Goal: Information Seeking & Learning: Find specific fact

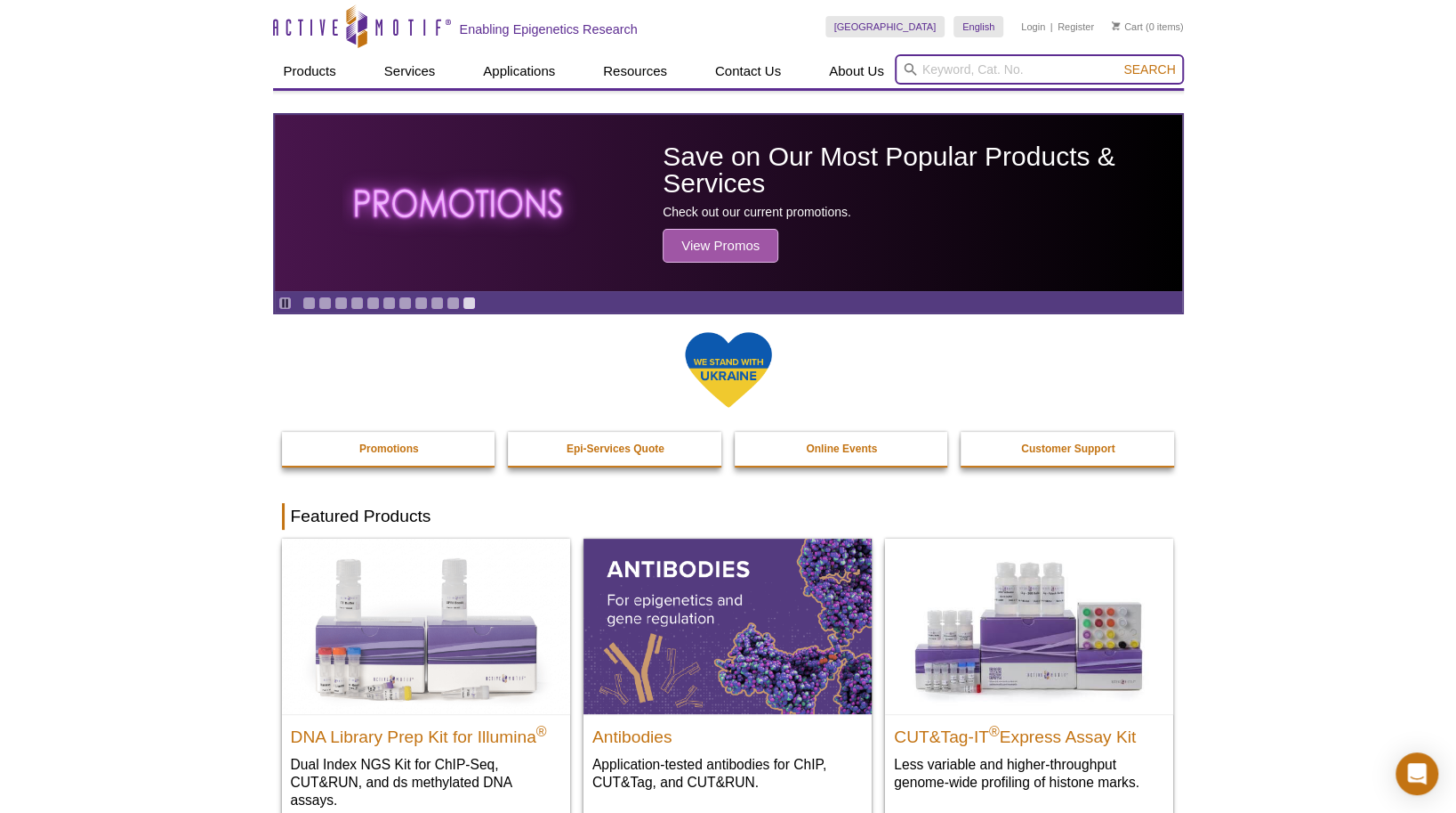
click at [929, 75] on input "search" at bounding box center [1039, 69] width 289 height 31
paste input "39159"
type input "39159"
click at [1119, 61] on button "Search" at bounding box center [1149, 69] width 62 height 16
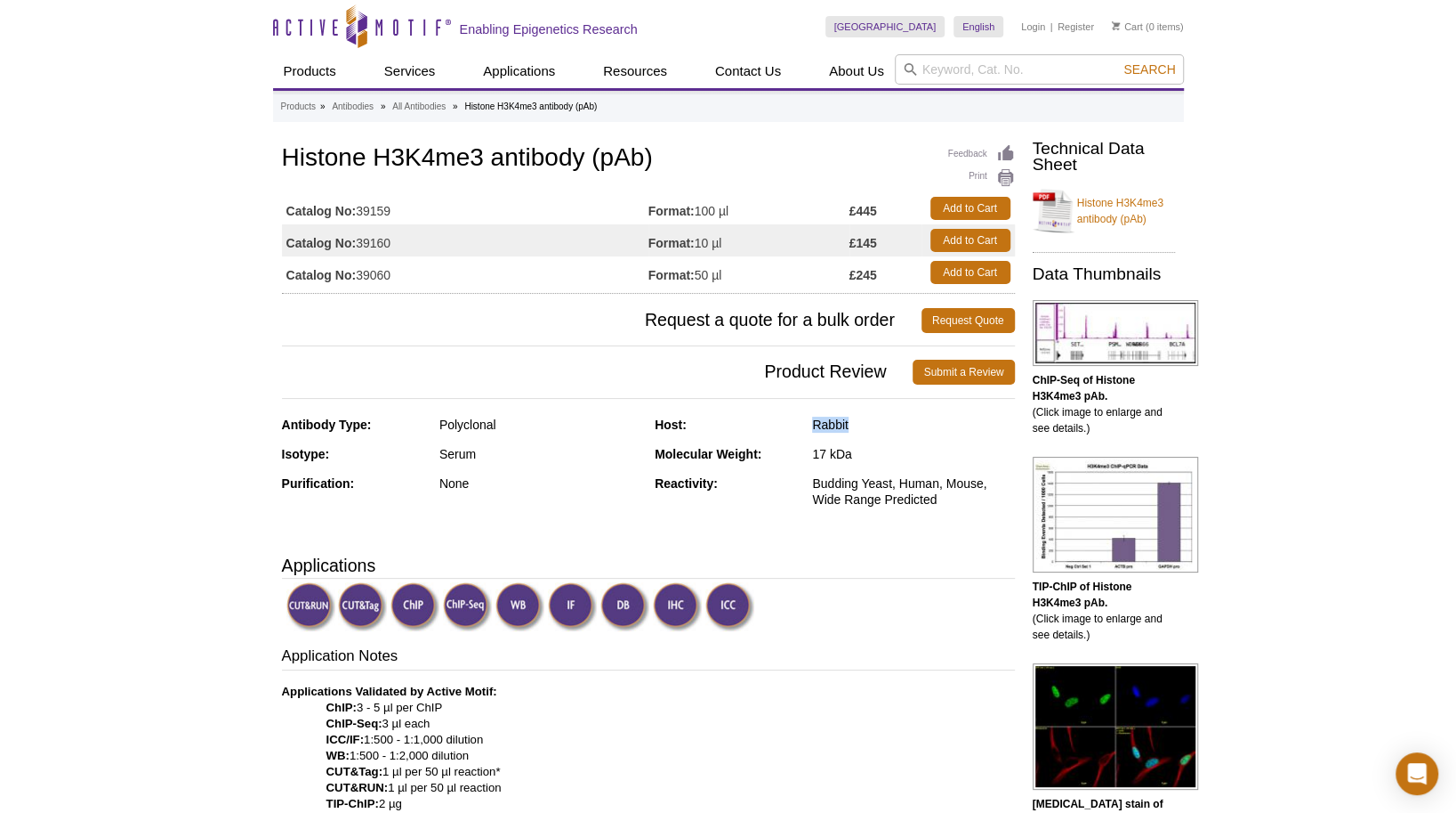
drag, startPoint x: 813, startPoint y: 429, endPoint x: 863, endPoint y: 429, distance: 50.0
click at [863, 429] on div "Rabbit" at bounding box center [913, 425] width 202 height 16
drag, startPoint x: 863, startPoint y: 429, endPoint x: 847, endPoint y: 428, distance: 16.0
copy div "Rabbit"
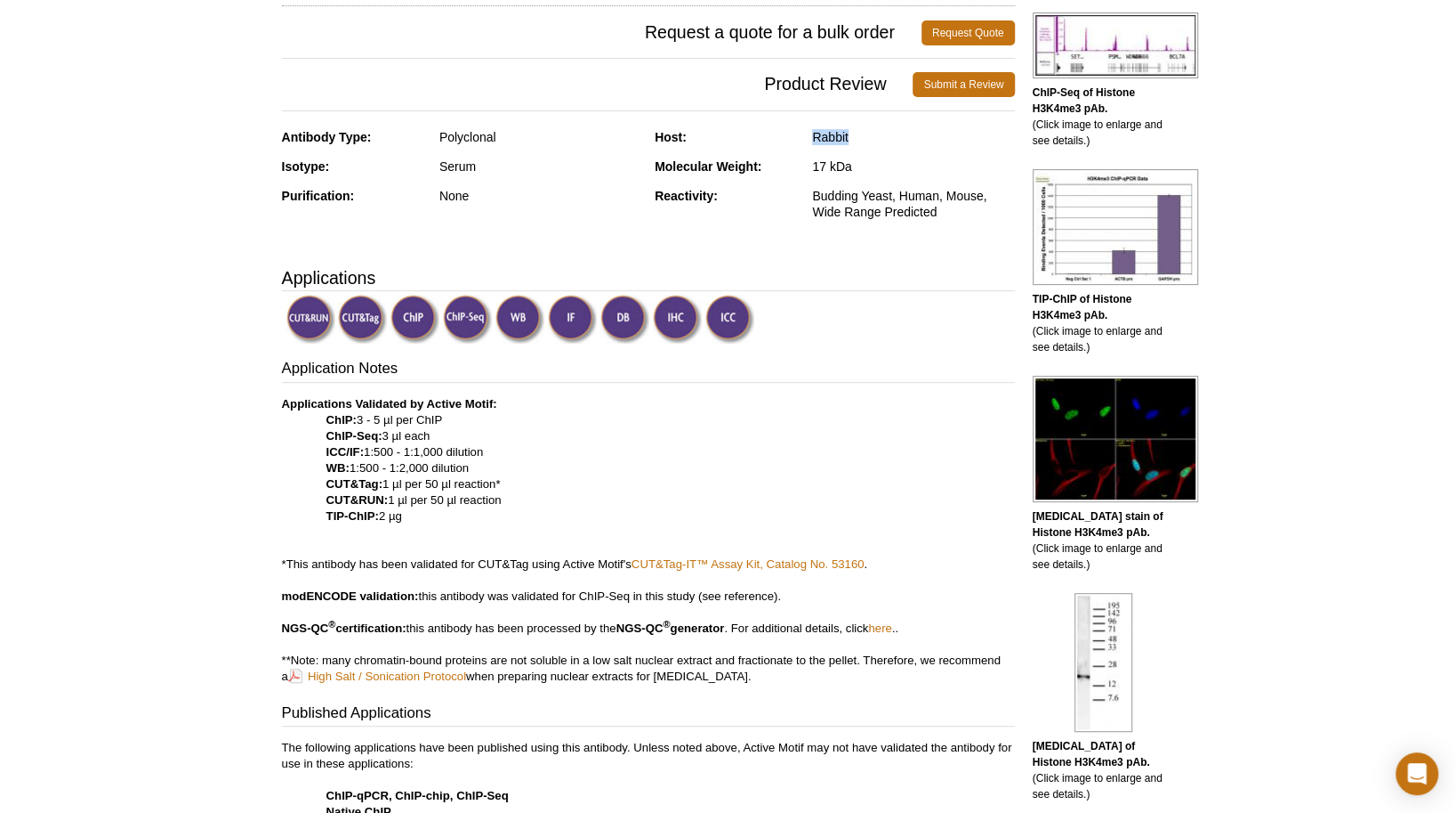
scroll to position [356, 0]
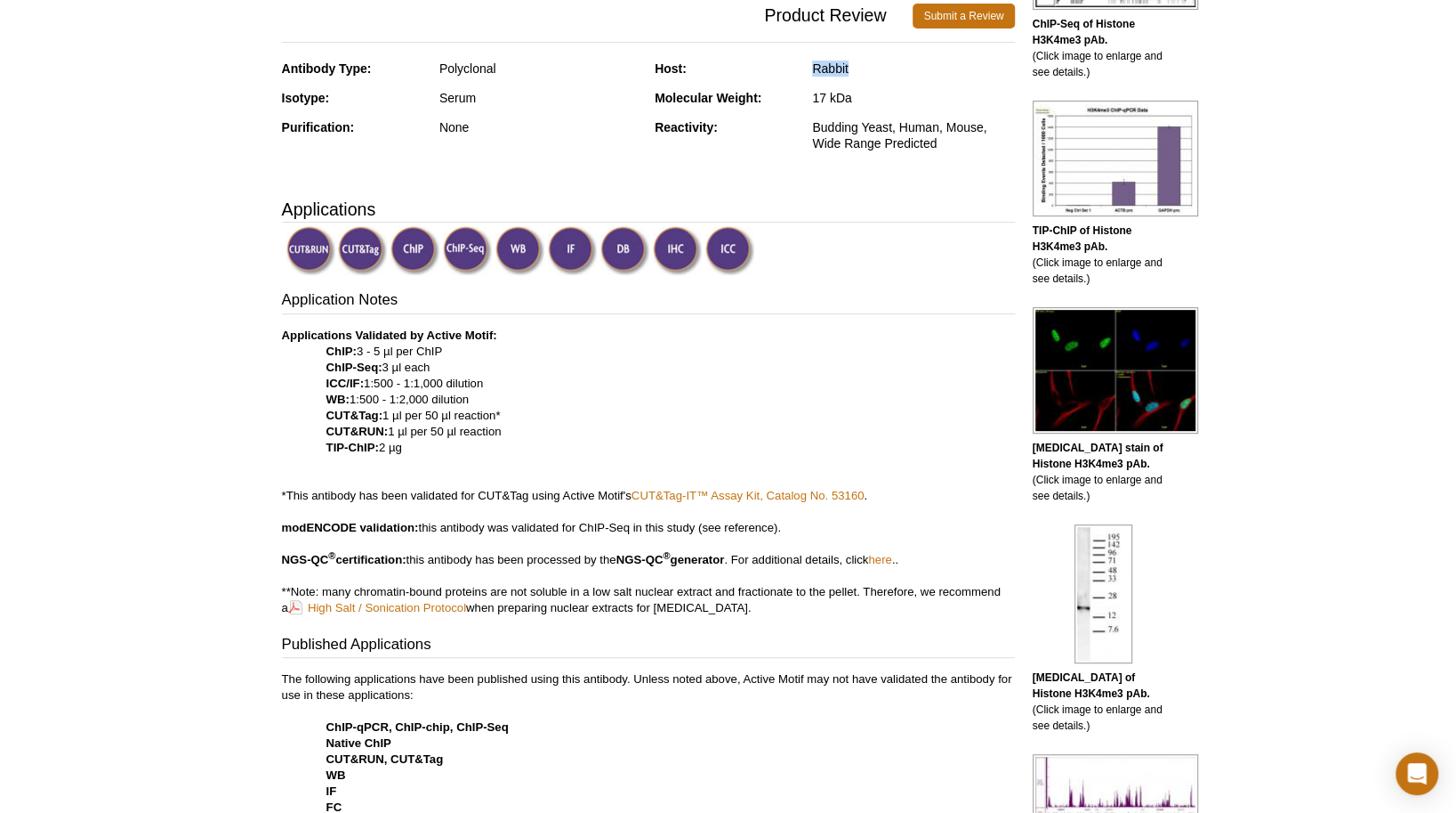
drag, startPoint x: 354, startPoint y: 401, endPoint x: 483, endPoint y: 399, distance: 129.0
click at [483, 399] on p "Applications Validated by Active Motif: ChIP: 3 - 5 µl per ChIP ChIP-Seq: 3 µl …" at bounding box center [648, 472] width 733 height 288
drag, startPoint x: 483, startPoint y: 399, endPoint x: 444, endPoint y: 400, distance: 39.0
copy p "1:500 - 1:2,000 dilution"
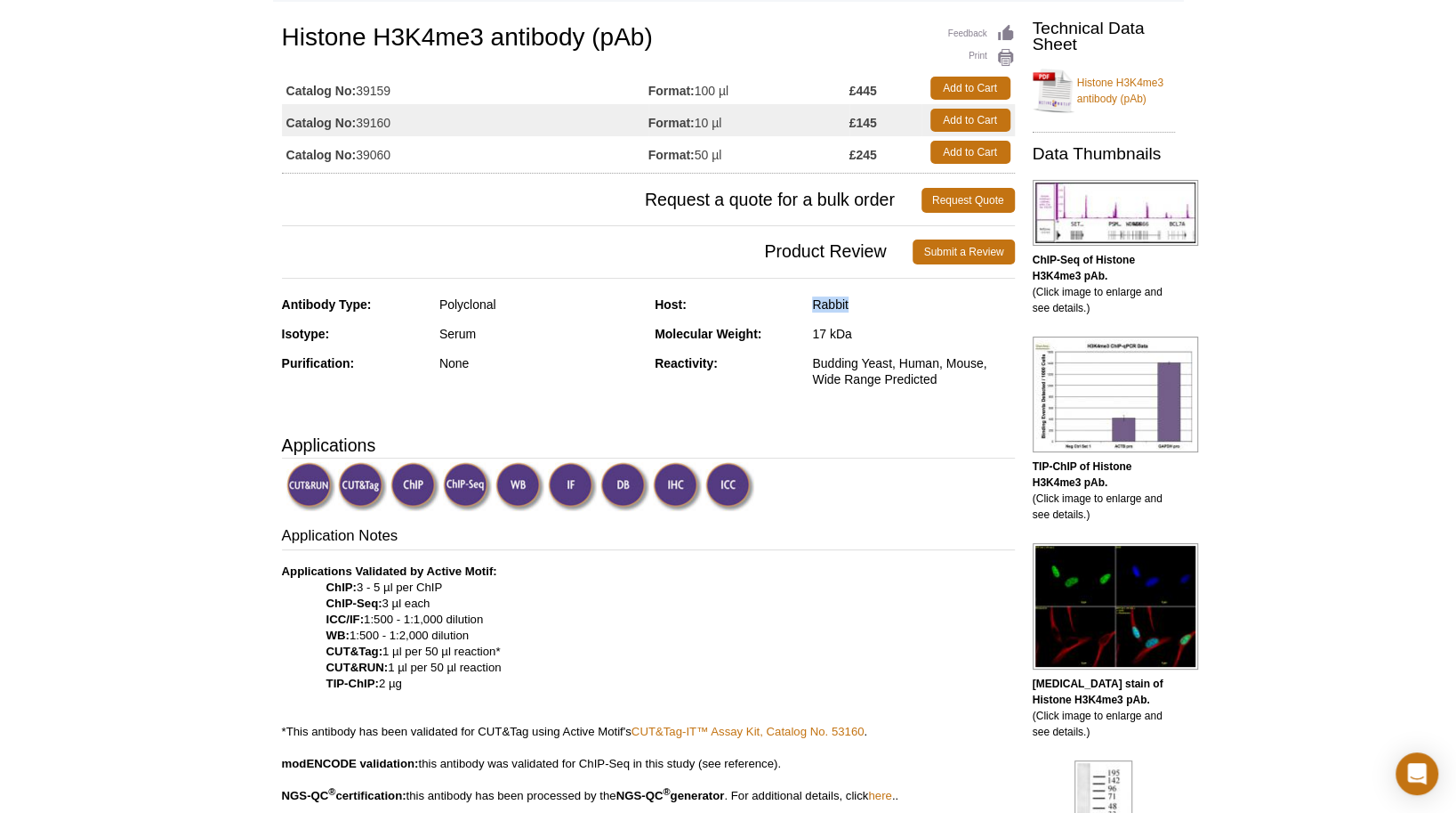
scroll to position [0, 0]
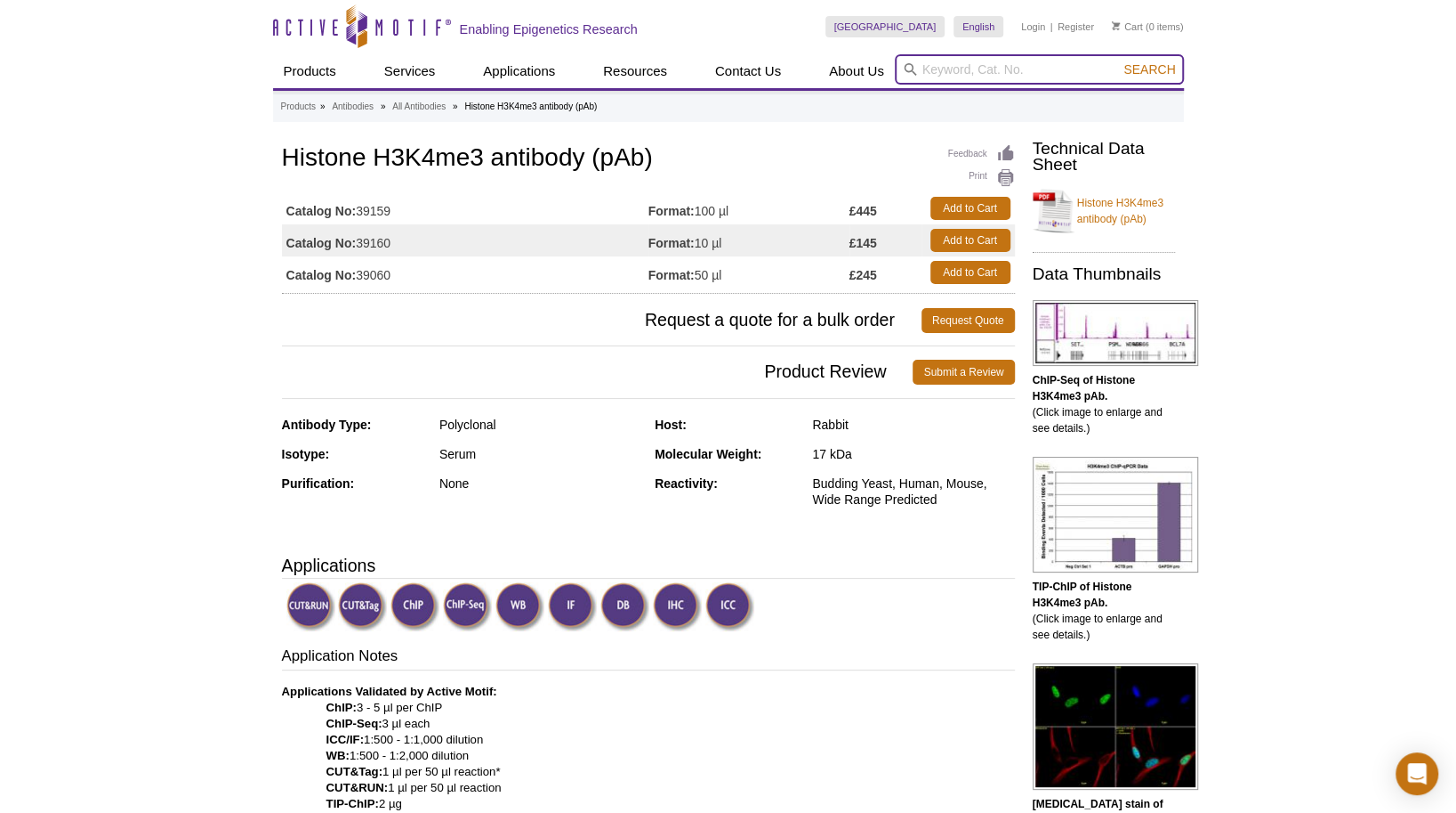
click at [923, 66] on input "search" at bounding box center [1039, 69] width 289 height 31
paste input "61017"
type input "61017"
click at [1119, 61] on button "Search" at bounding box center [1149, 69] width 62 height 16
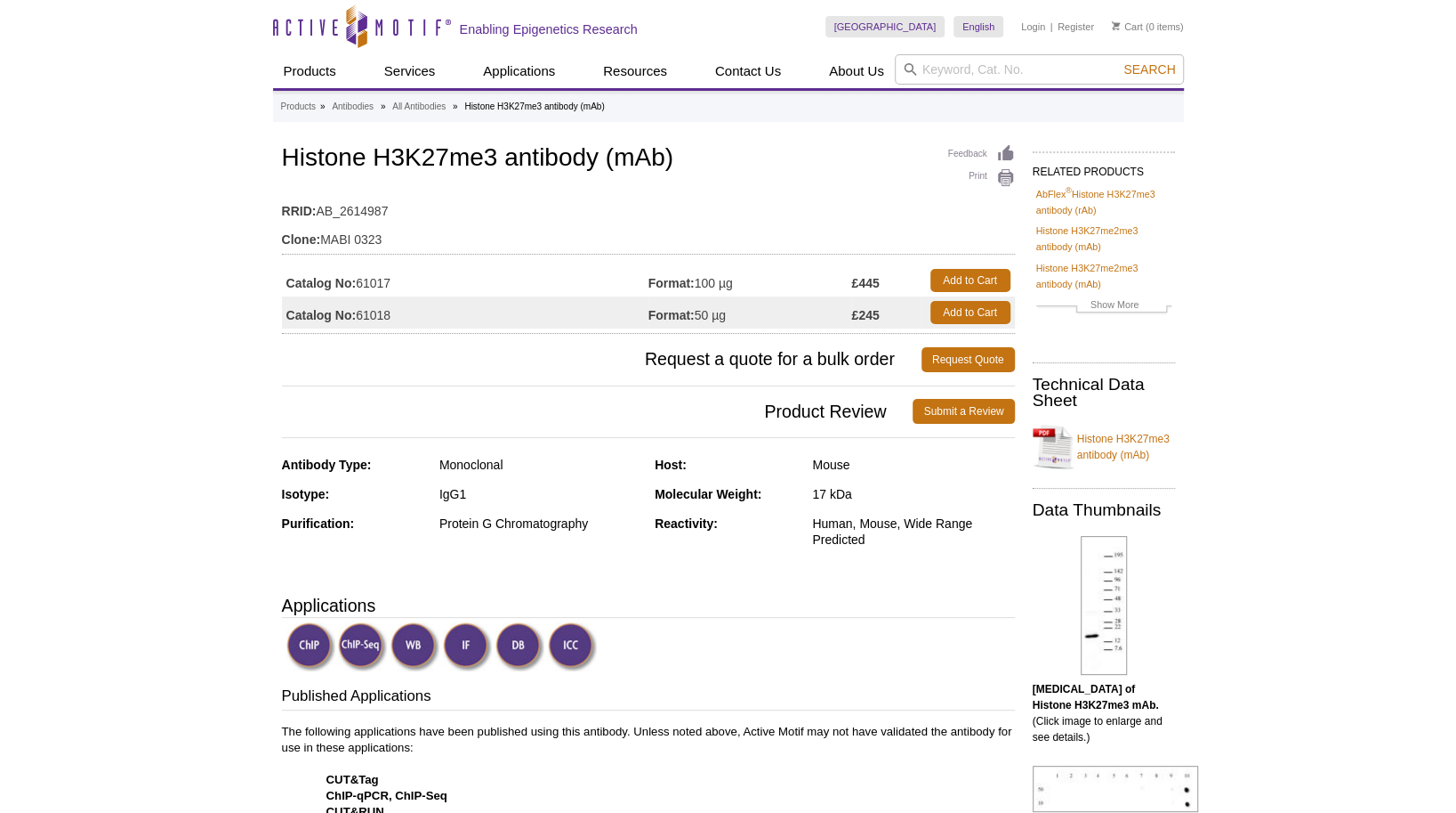
scroll to position [89, 0]
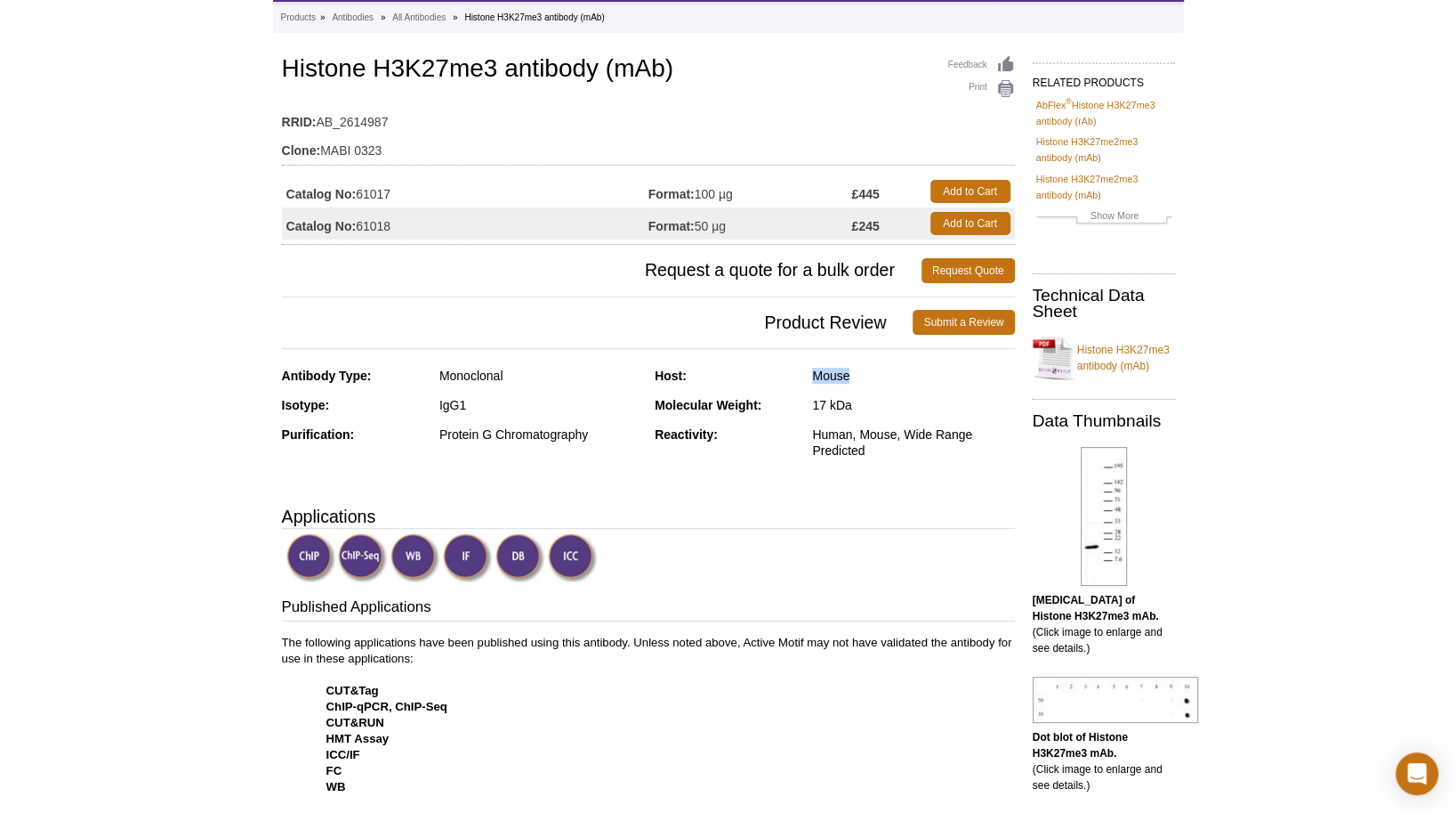
drag, startPoint x: 807, startPoint y: 375, endPoint x: 868, endPoint y: 375, distance: 61.0
click at [868, 375] on div "Host: Mouse" at bounding box center [835, 382] width 360 height 30
drag, startPoint x: 868, startPoint y: 375, endPoint x: 831, endPoint y: 368, distance: 37.7
copy div "Mouse"
click at [816, 404] on div "17 kDa" at bounding box center [913, 405] width 202 height 16
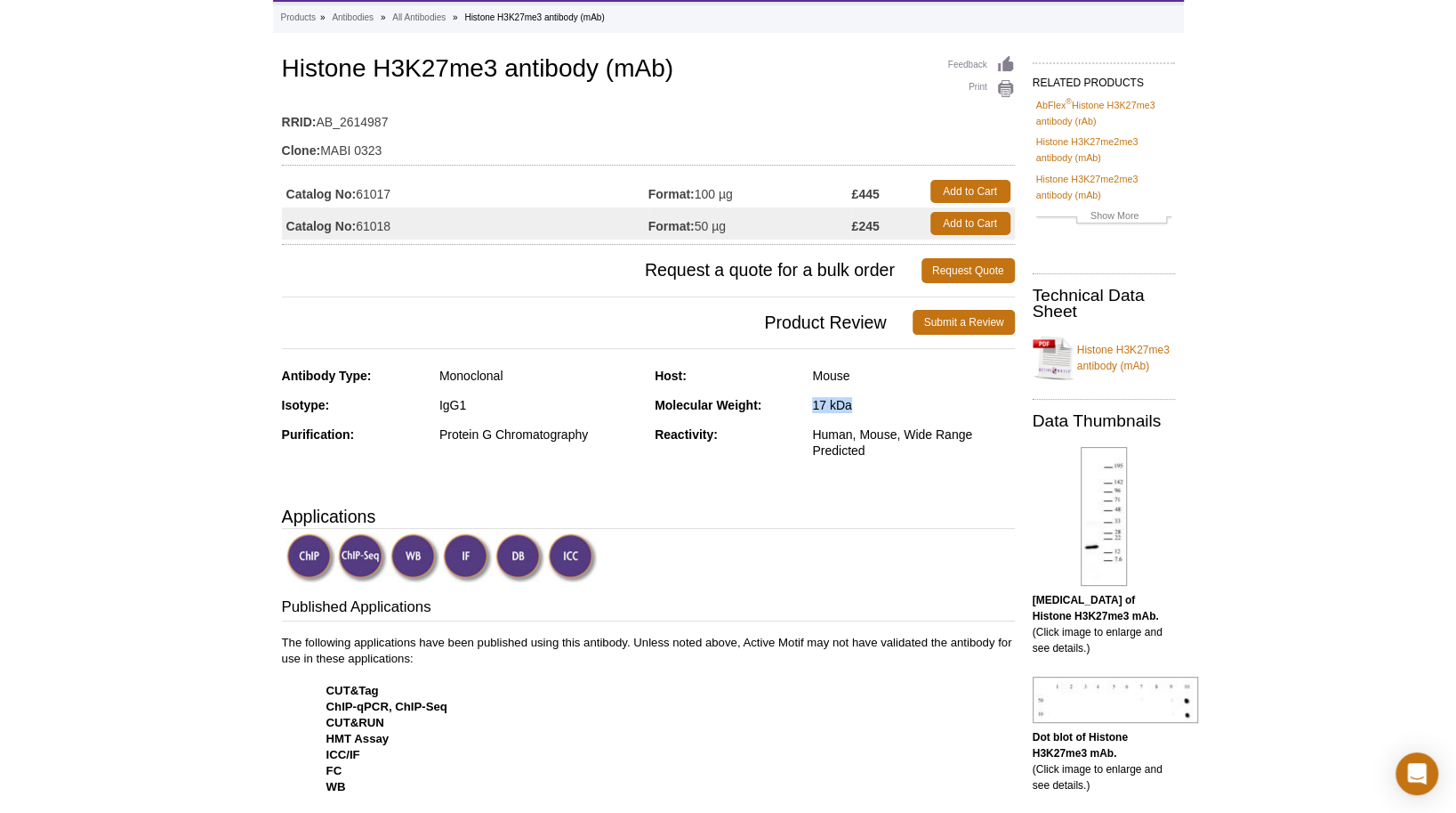
drag, startPoint x: 816, startPoint y: 406, endPoint x: 852, endPoint y: 406, distance: 36.0
click at [852, 406] on div "17 kDa" at bounding box center [913, 405] width 202 height 16
drag, startPoint x: 852, startPoint y: 406, endPoint x: 822, endPoint y: 402, distance: 30.3
copy div "17 kDa"
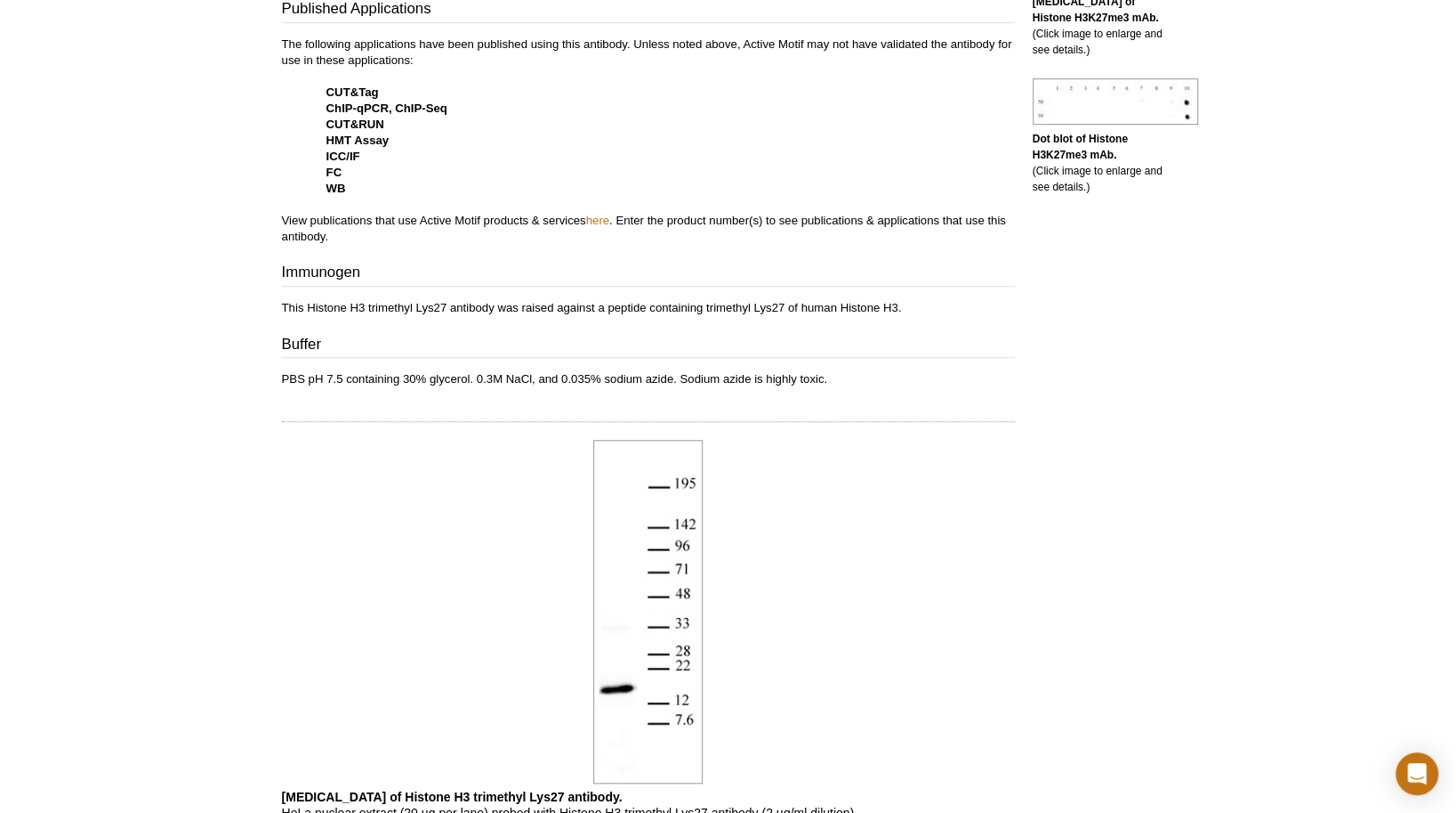
scroll to position [623, 0]
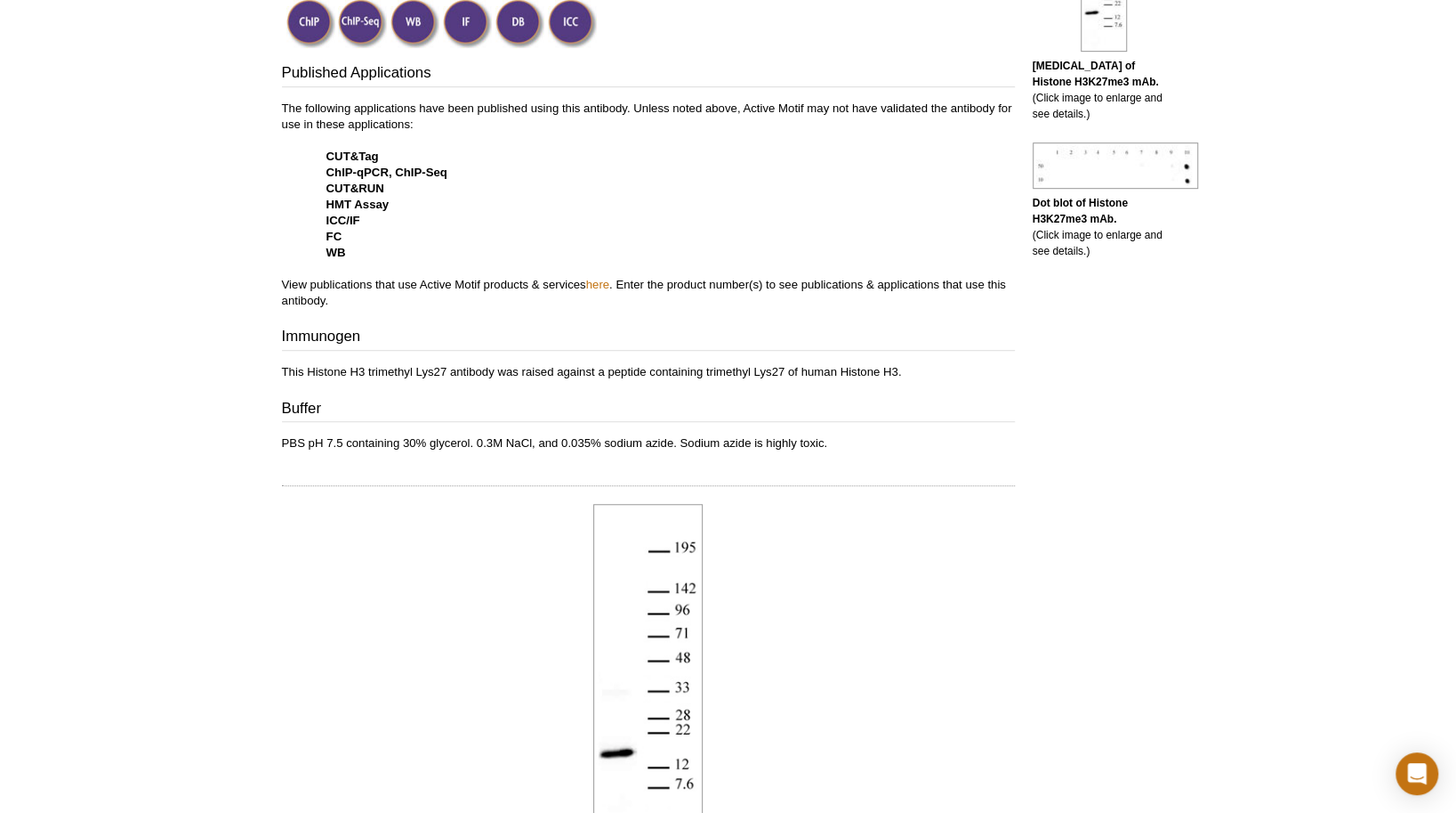
click at [410, 180] on p "The following applications have been published using this antibody. Unless note…" at bounding box center [648, 204] width 733 height 208
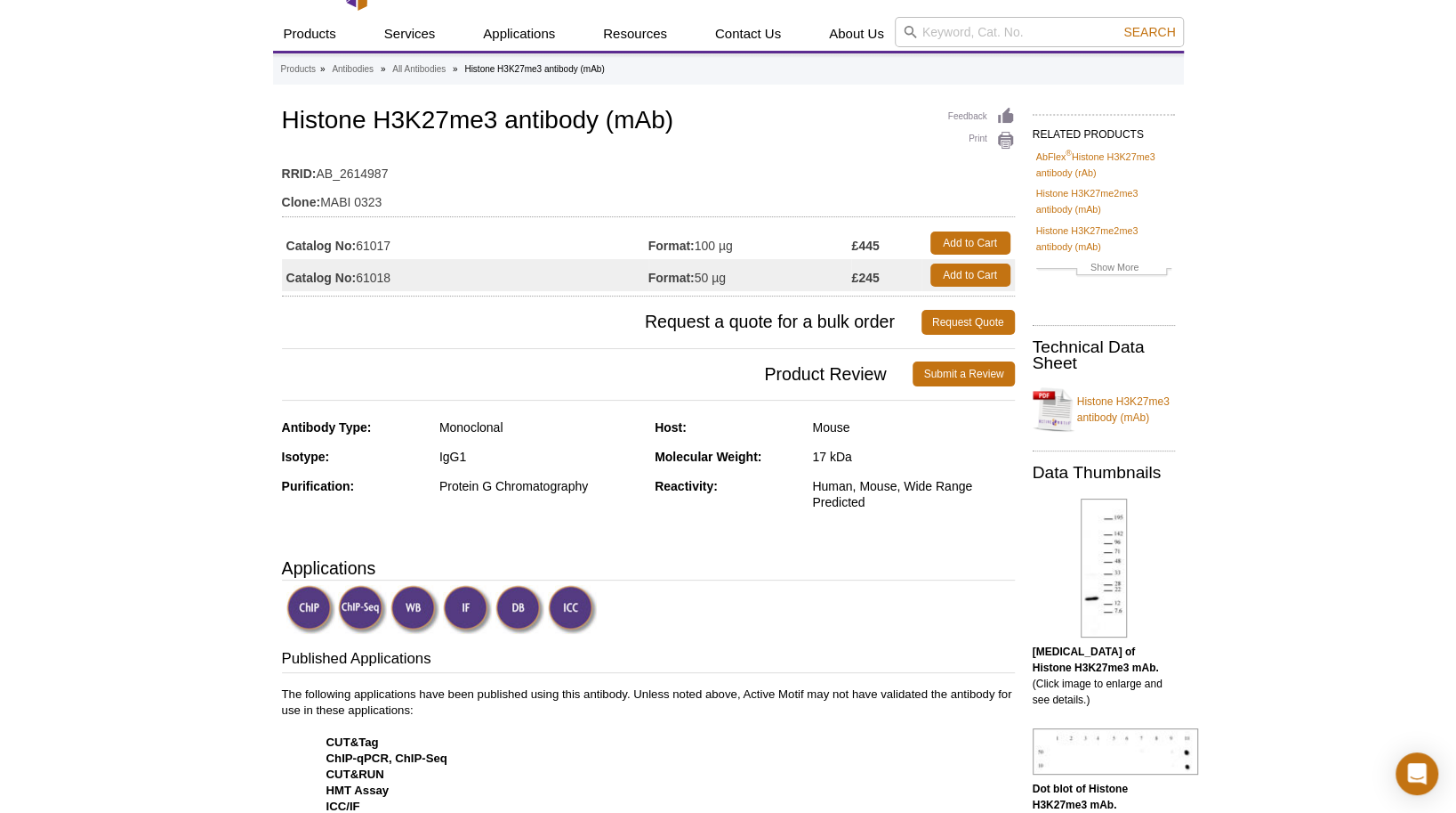
scroll to position [0, 0]
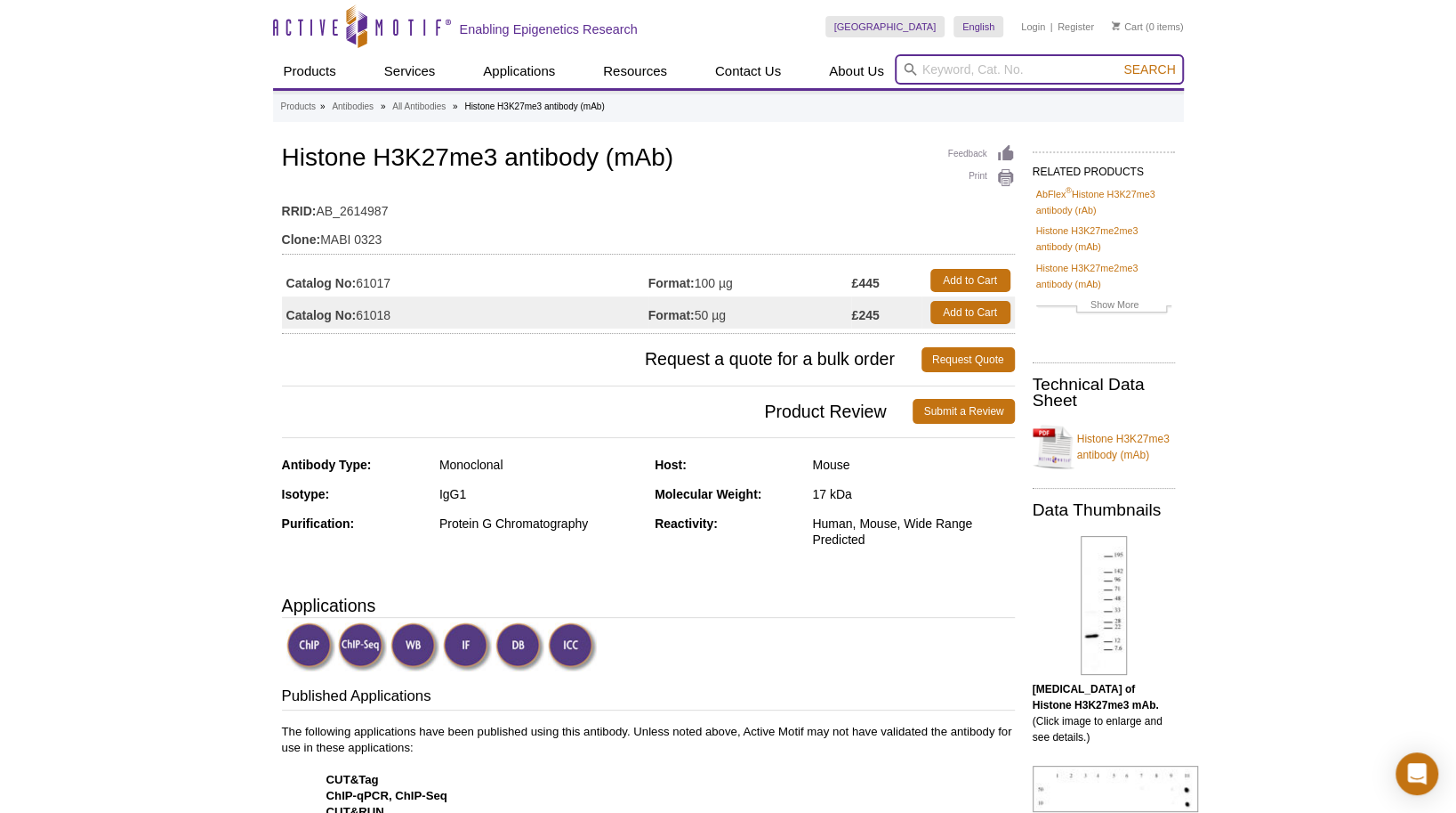
click at [999, 78] on input "search" at bounding box center [1039, 69] width 289 height 31
paste input "61013"
type input "61013"
click at [1119, 61] on button "Search" at bounding box center [1149, 69] width 62 height 16
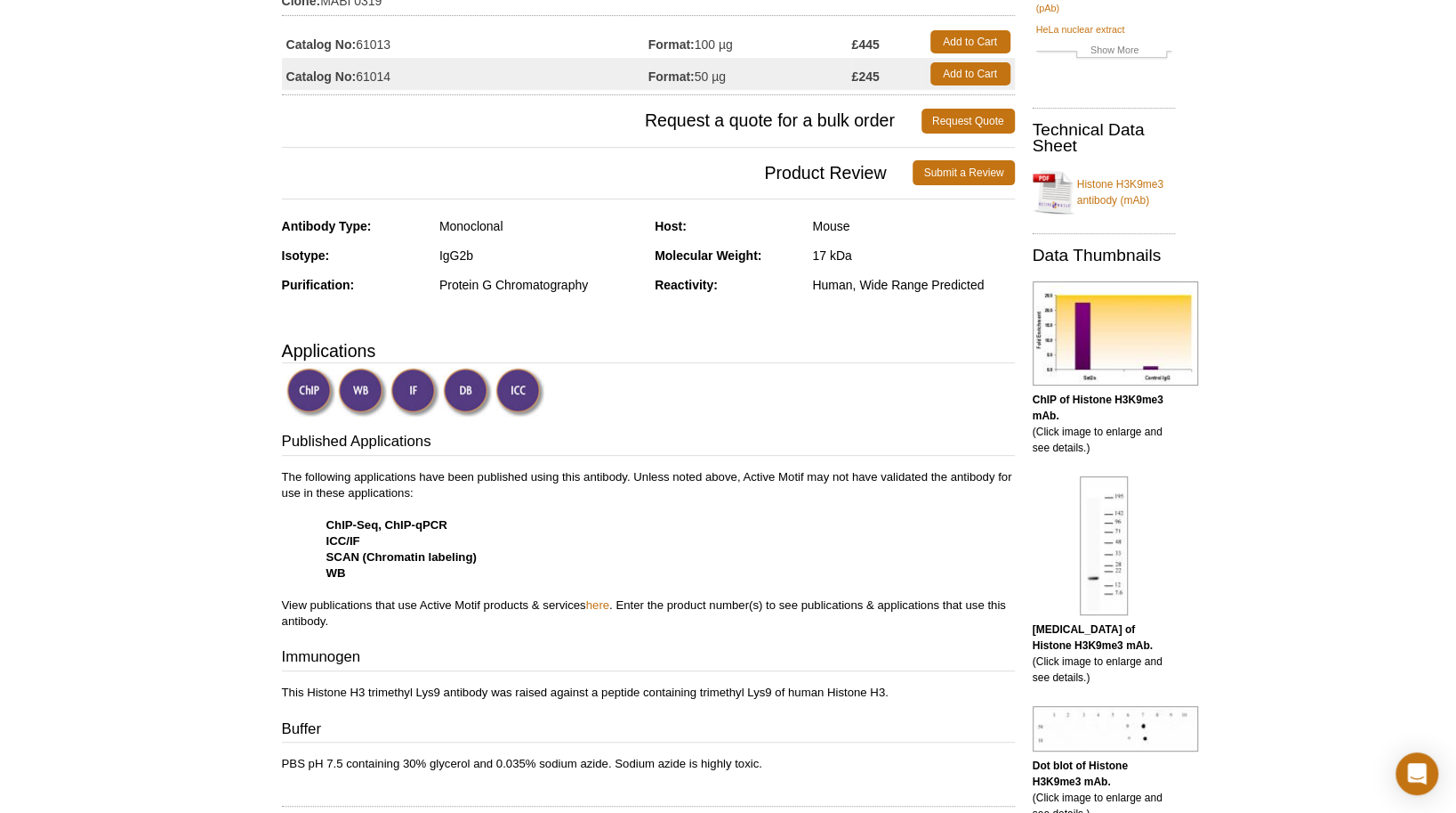
scroll to position [267, 0]
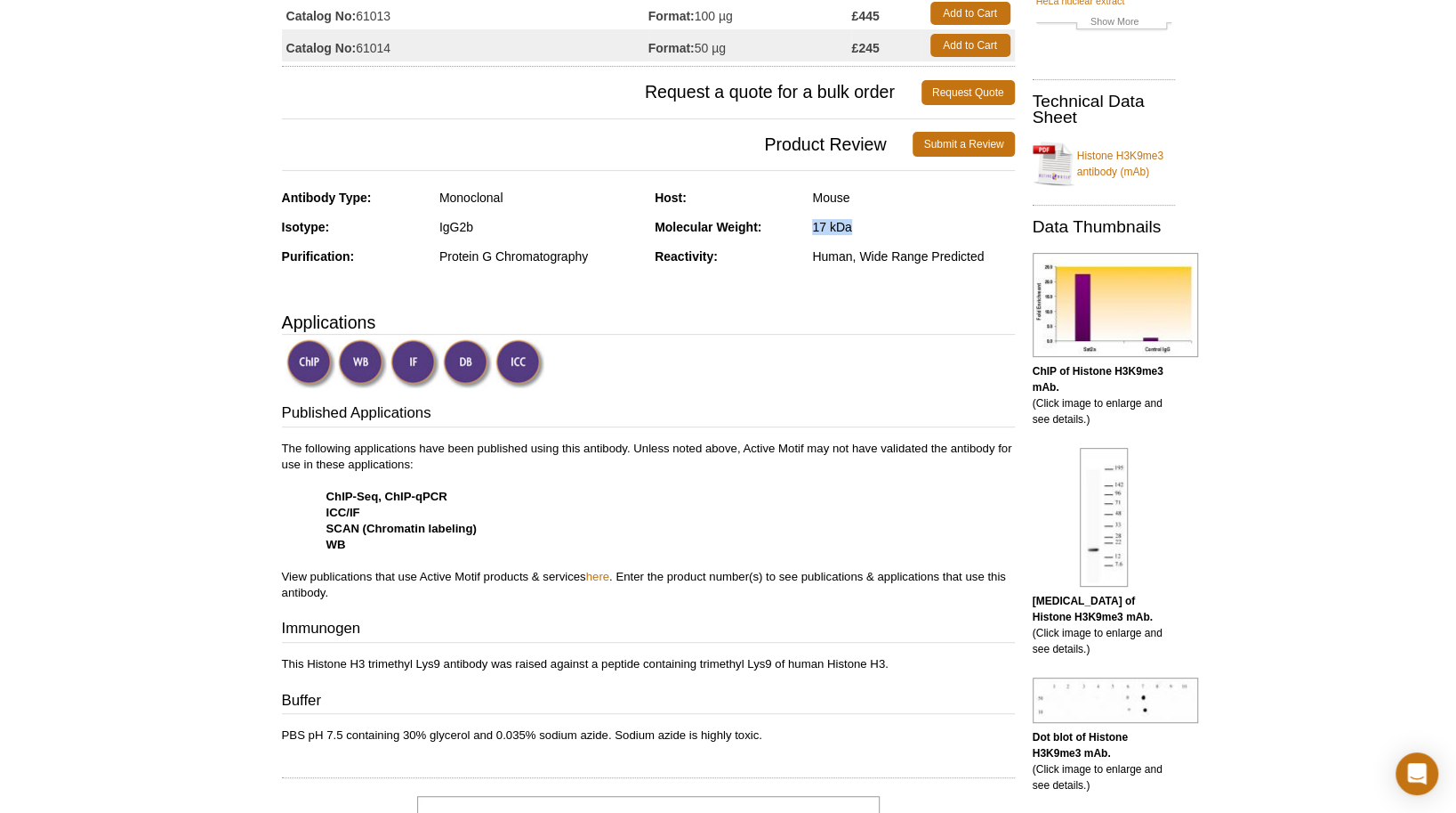
drag, startPoint x: 805, startPoint y: 226, endPoint x: 856, endPoint y: 226, distance: 51.0
click at [856, 226] on div "Molecular Weight: 17 kDa" at bounding box center [835, 233] width 360 height 30
drag, startPoint x: 856, startPoint y: 226, endPoint x: 843, endPoint y: 224, distance: 13.2
copy div "17 kDa"
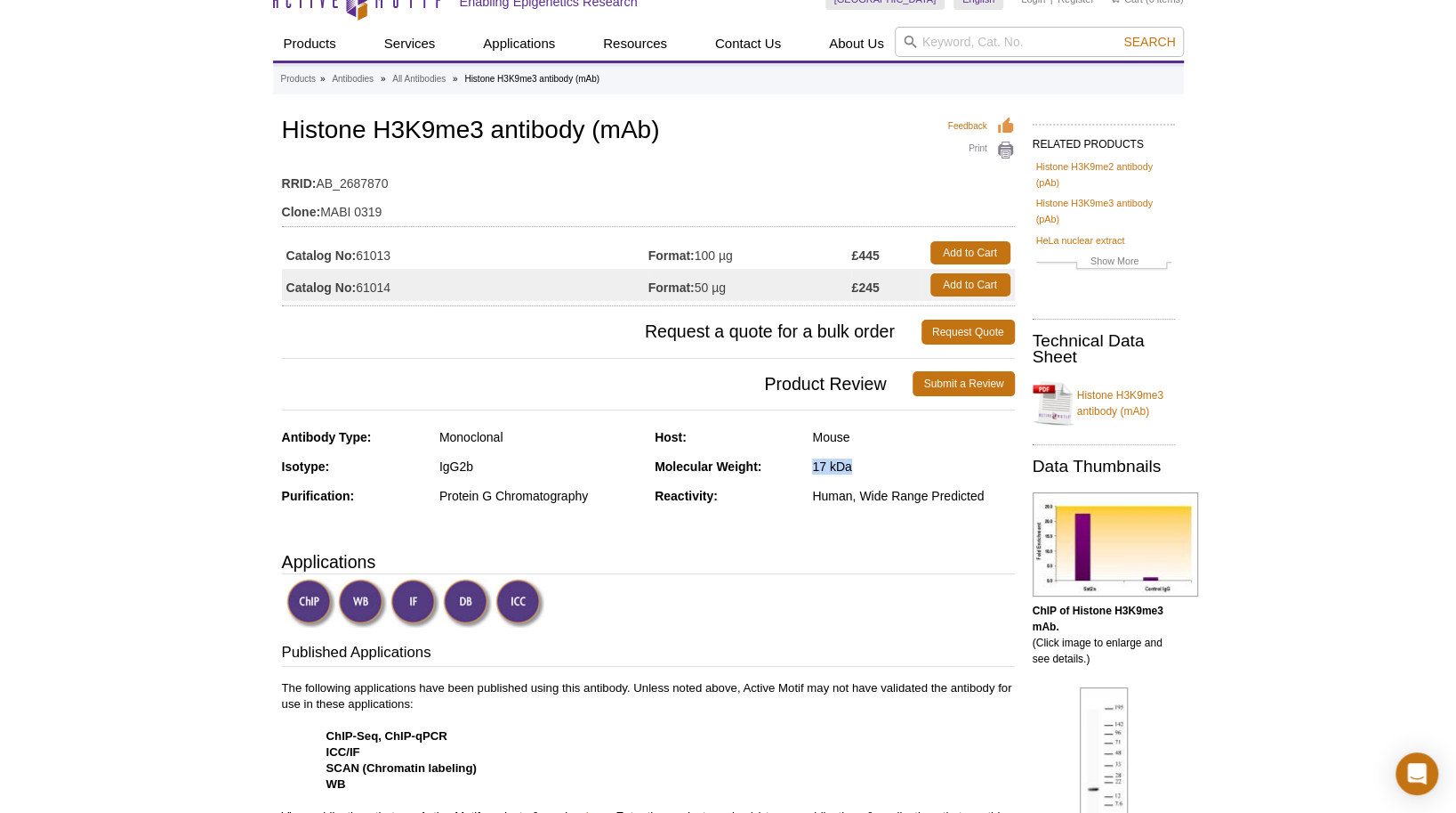
scroll to position [0, 0]
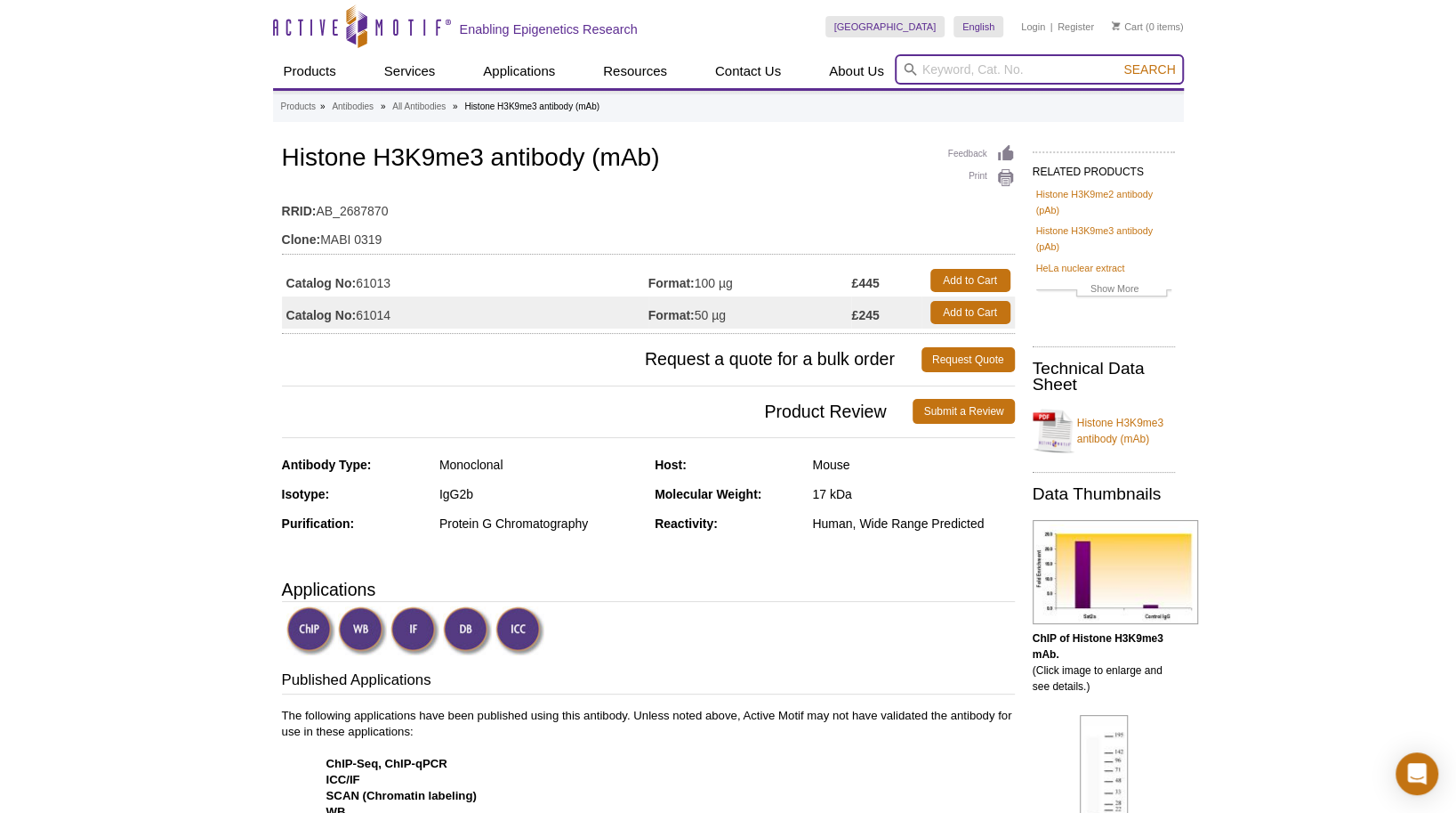
click at [993, 73] on input "search" at bounding box center [1039, 69] width 289 height 31
paste input "39159"
type input "39159"
click at [1119, 61] on button "Search" at bounding box center [1149, 69] width 62 height 16
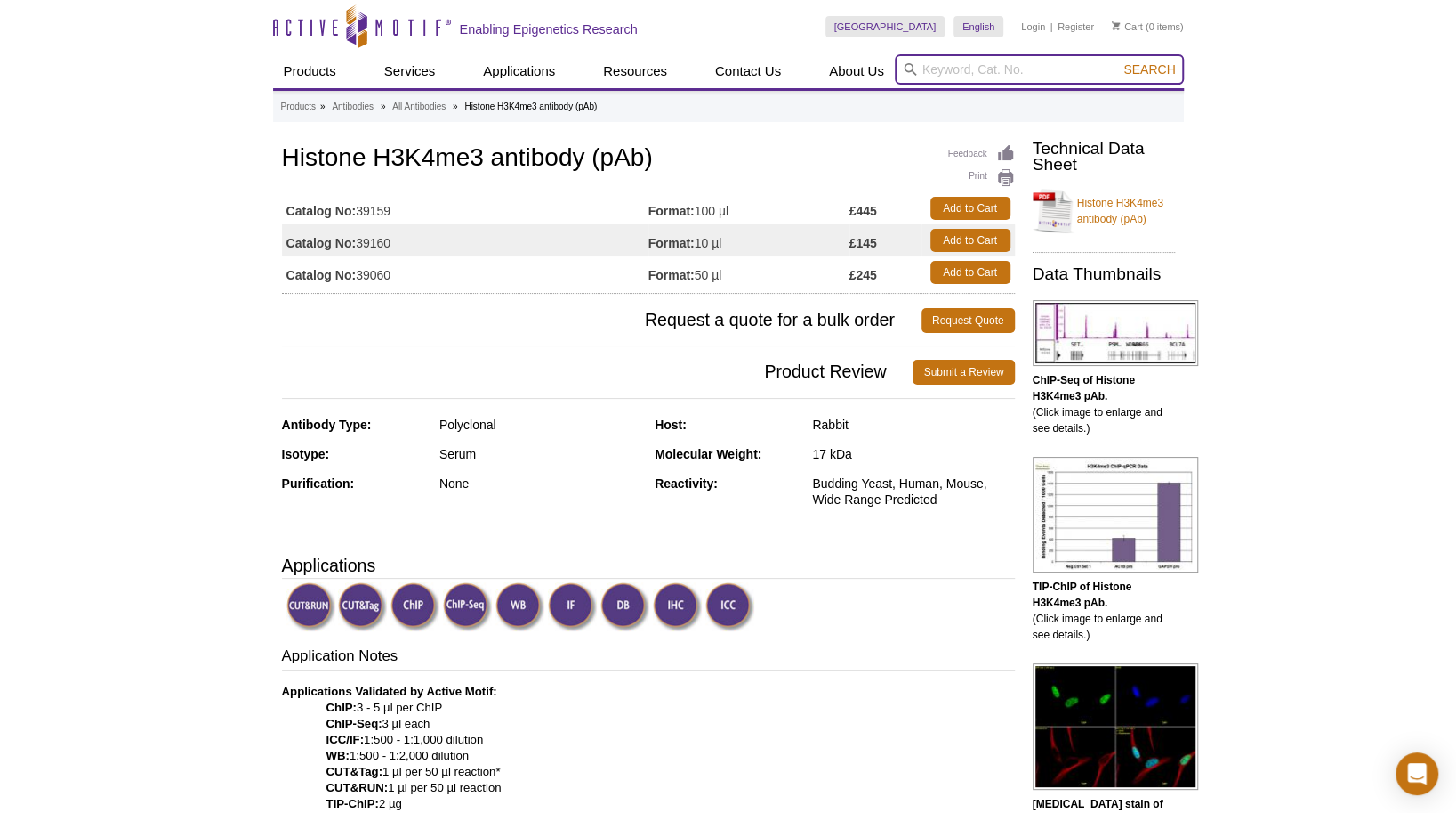
click at [966, 66] on input "search" at bounding box center [1039, 69] width 289 height 31
paste input "61017"
type input "61017"
click at [1119, 61] on button "Search" at bounding box center [1149, 69] width 62 height 16
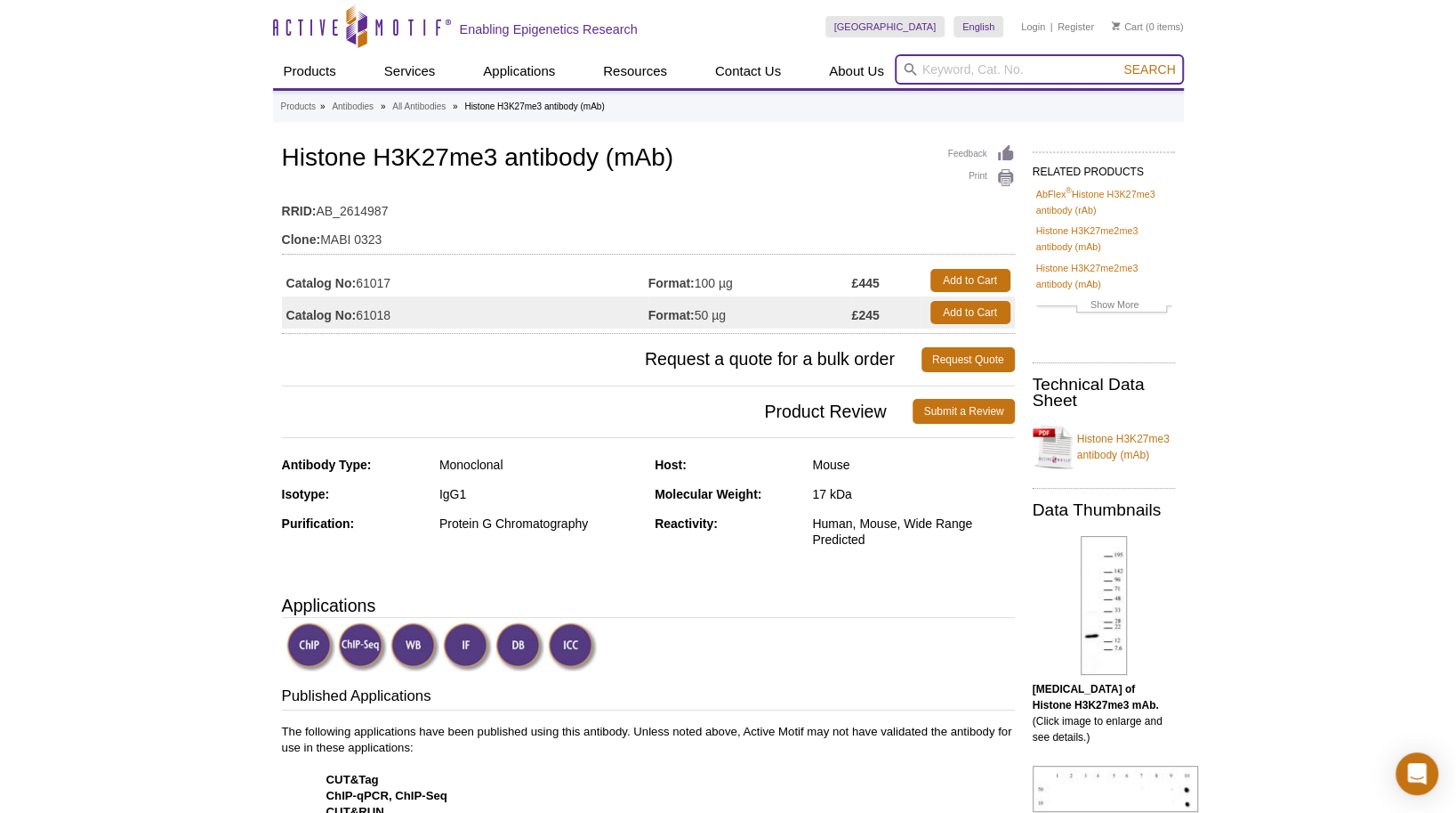
click at [966, 68] on input "search" at bounding box center [1039, 69] width 289 height 31
paste input "61013"
type input "61013"
click at [1119, 61] on button "Search" at bounding box center [1149, 69] width 62 height 16
